Goal: Information Seeking & Learning: Find specific fact

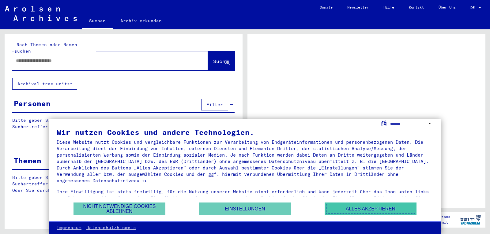
click at [389, 205] on button "Alles akzeptieren" at bounding box center [370, 209] width 92 height 13
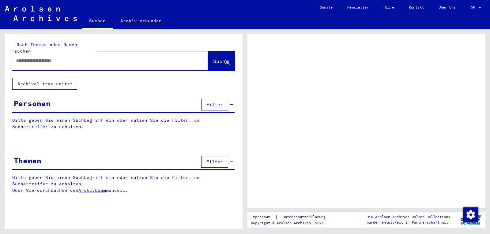
click at [117, 58] on input "text" at bounding box center [104, 61] width 177 height 6
type input "**********"
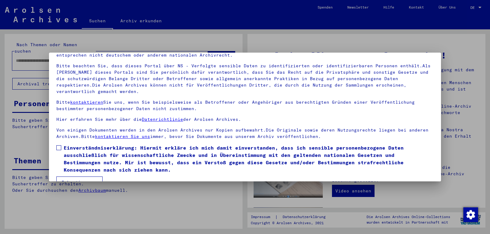
scroll to position [49, 0]
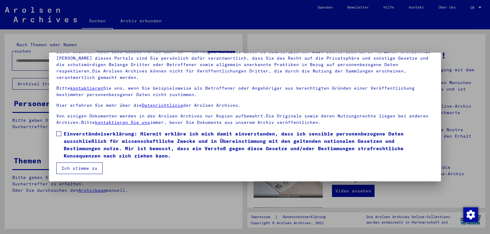
click at [58, 131] on label "Einverständniserklärung: Hiermit erkläre ich mich damit einverstanden, dass ich…" at bounding box center [244, 144] width 377 height 29
click at [71, 169] on button "Ich stimme zu" at bounding box center [79, 168] width 46 height 12
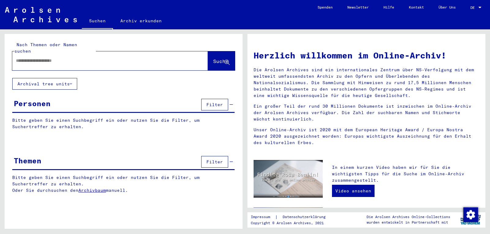
click at [71, 169] on button "Ich stimme zu" at bounding box center [79, 168] width 46 height 12
click at [76, 58] on input "text" at bounding box center [103, 61] width 174 height 6
type input "**********"
click at [216, 58] on span "Suche" at bounding box center [220, 61] width 15 height 6
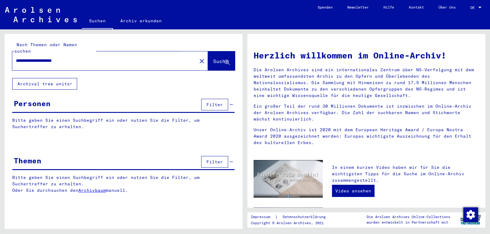
click at [216, 58] on span "Suche" at bounding box center [220, 61] width 15 height 6
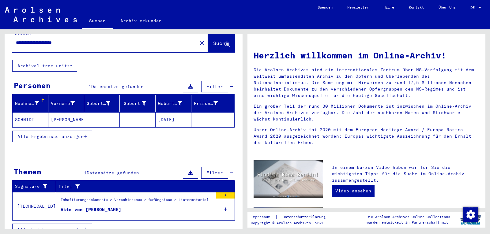
scroll to position [21, 0]
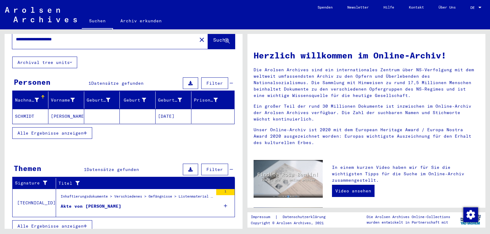
click at [117, 203] on div "Akte von [PERSON_NAME]" at bounding box center [91, 206] width 61 height 6
click at [117, 199] on div "Inhaftierungsdokumente > Verschiedenes > Gefängnisse > Listenmaterial Gruppe P.…" at bounding box center [137, 198] width 152 height 9
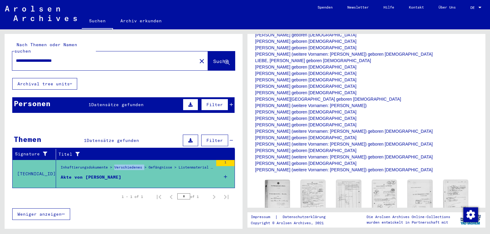
scroll to position [193, 0]
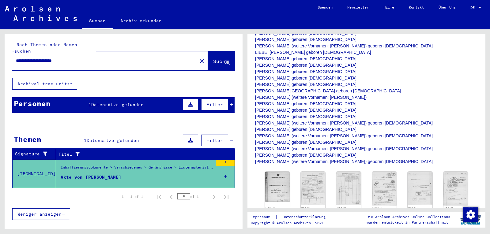
click at [486, 101] on div "1 Inhaftierungsdokumente / 1.2 Verschiedenes / 1.2.2 Gefängnisse / [TECHNICAL_I…" at bounding box center [367, 129] width 245 height 200
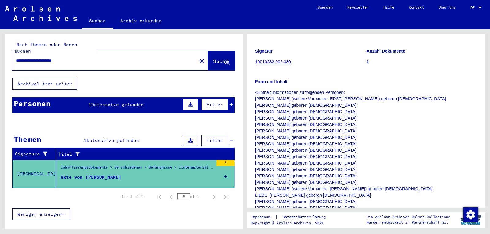
scroll to position [43, 0]
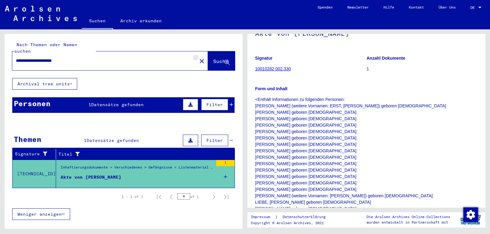
click at [198, 58] on mat-icon "close" at bounding box center [201, 61] width 7 height 7
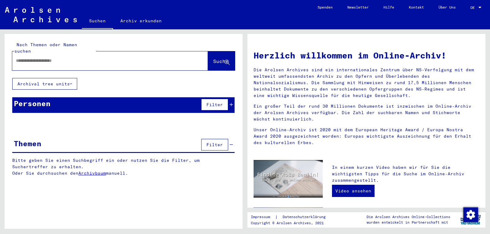
click at [172, 58] on input "text" at bounding box center [103, 61] width 174 height 6
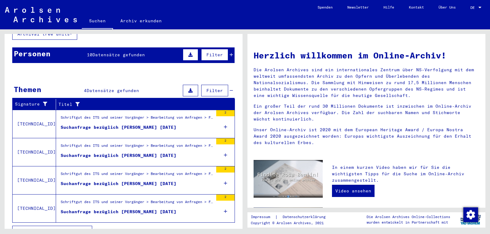
scroll to position [55, 0]
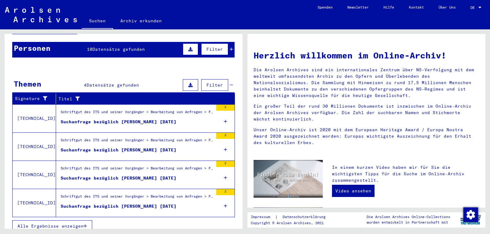
click at [58, 223] on span "Alle Ergebnisse anzeigen" at bounding box center [50, 226] width 66 height 6
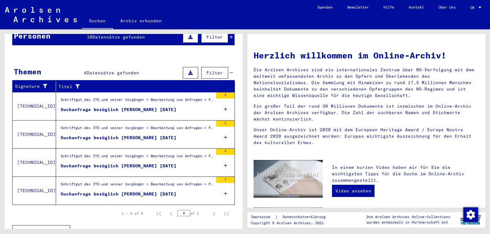
scroll to position [73, 0]
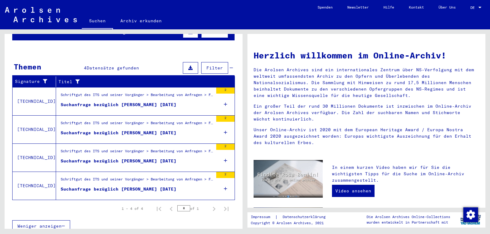
click at [114, 207] on div "1 – 4 of 4 * of 1" at bounding box center [173, 209] width 118 height 12
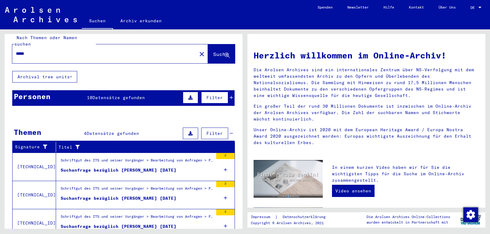
scroll to position [0, 0]
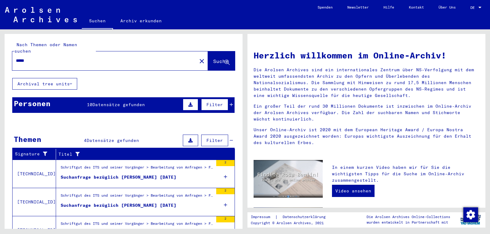
click at [103, 102] on span "Datensätze gefunden" at bounding box center [118, 105] width 52 height 6
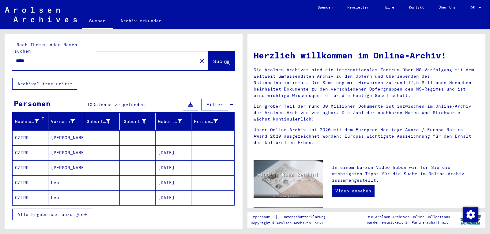
click at [103, 102] on span "Datensätze gefunden" at bounding box center [118, 105] width 52 height 6
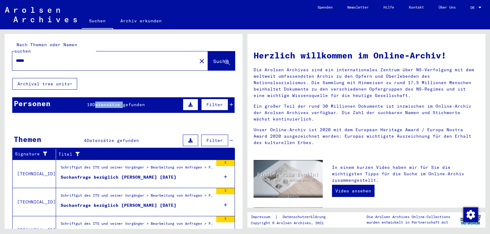
click at [105, 102] on span "Datensätze gefunden" at bounding box center [118, 105] width 52 height 6
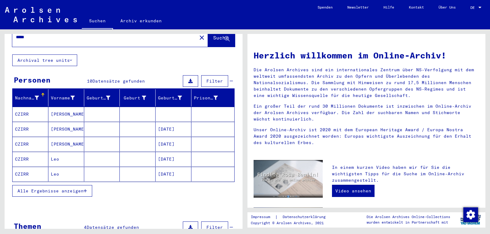
scroll to position [38, 0]
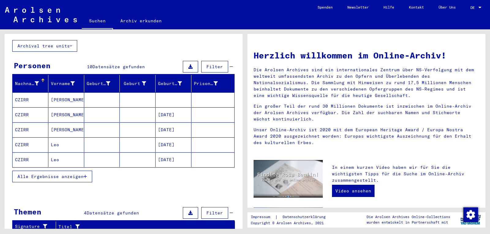
click at [57, 174] on span "Alle Ergebnisse anzeigen" at bounding box center [50, 177] width 66 height 6
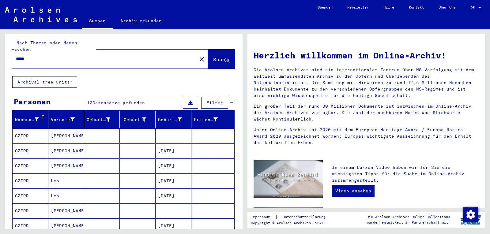
scroll to position [0, 0]
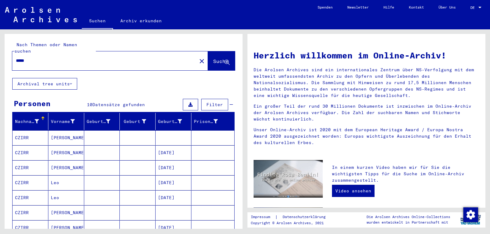
click at [136, 58] on input "*****" at bounding box center [103, 61] width 174 height 6
type input "*"
type input "**********"
click at [213, 58] on span "Suche" at bounding box center [220, 61] width 15 height 6
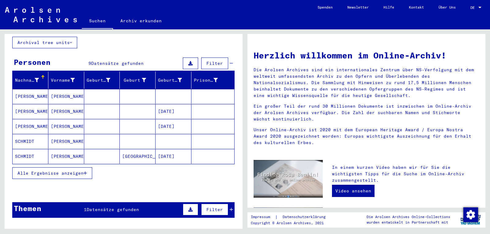
scroll to position [35, 0]
